Goal: Information Seeking & Learning: Understand process/instructions

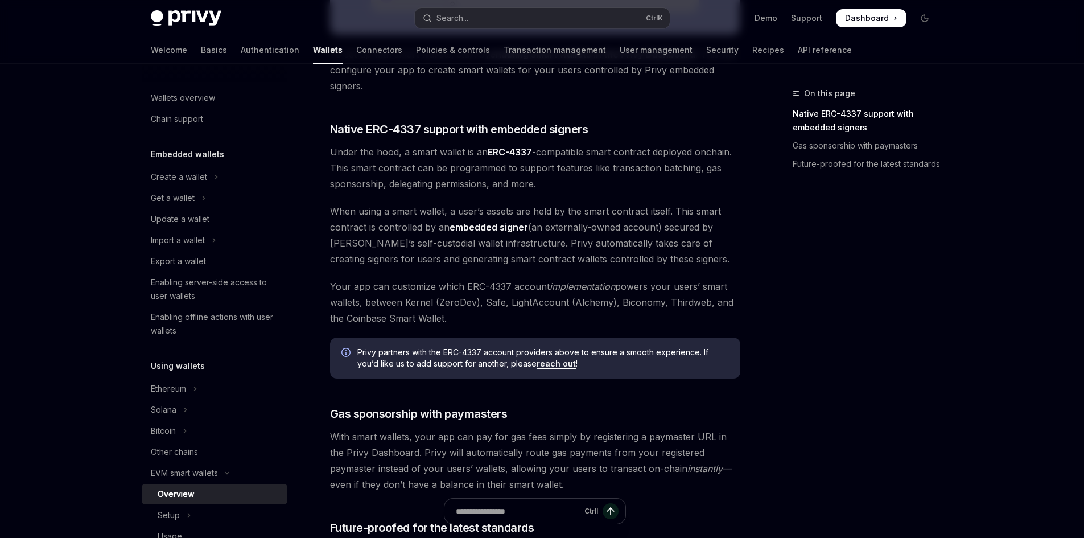
scroll to position [683, 0]
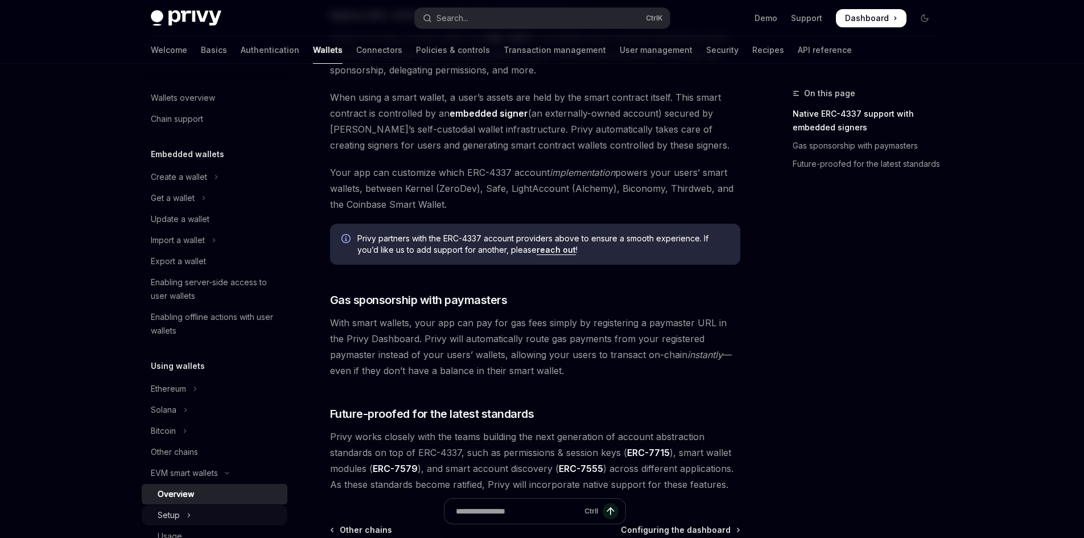
click at [211, 511] on button "Setup" at bounding box center [215, 515] width 146 height 20
type textarea "*"
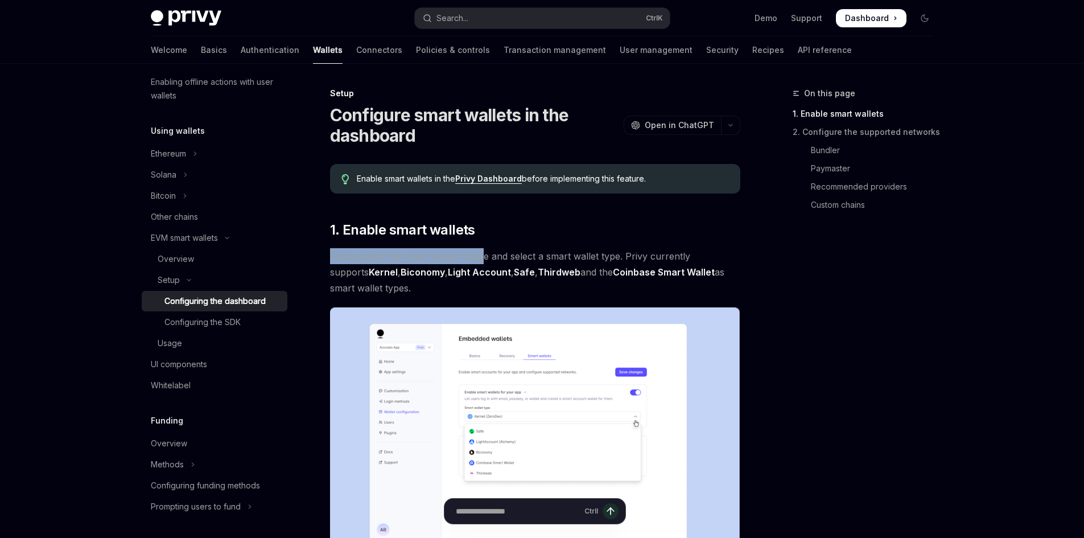
drag, startPoint x: 485, startPoint y: 225, endPoint x: 485, endPoint y: 249, distance: 23.3
click at [485, 249] on span "First, enable the smart wallets toggle and select a smart wallet type. Privy cu…" at bounding box center [535, 272] width 410 height 48
click at [497, 258] on span "First, enable the smart wallets toggle and select a smart wallet type. Privy cu…" at bounding box center [535, 272] width 410 height 48
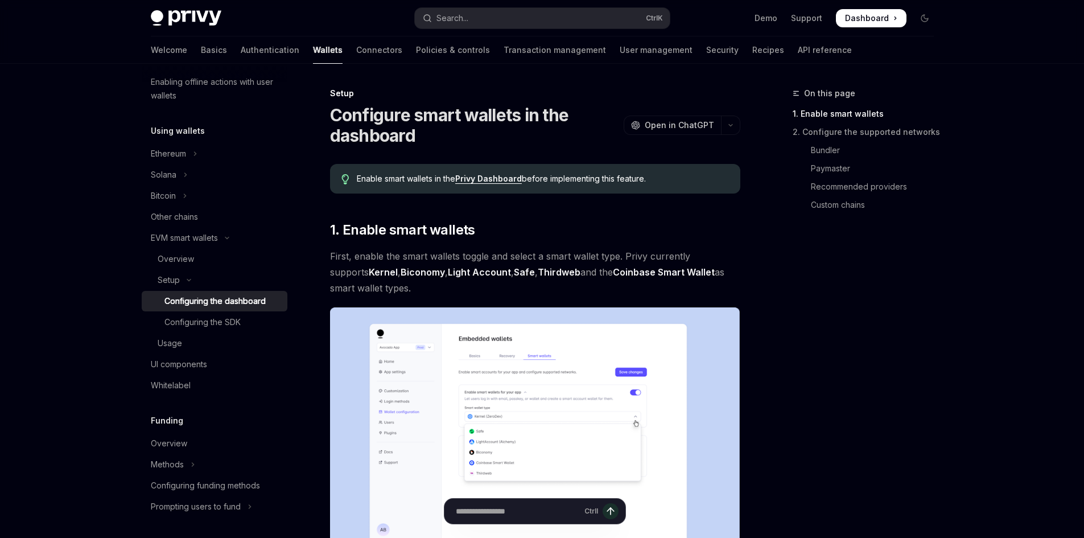
click at [496, 182] on link "Privy Dashboard" at bounding box center [488, 179] width 67 height 10
